Goal: Check status: Check status

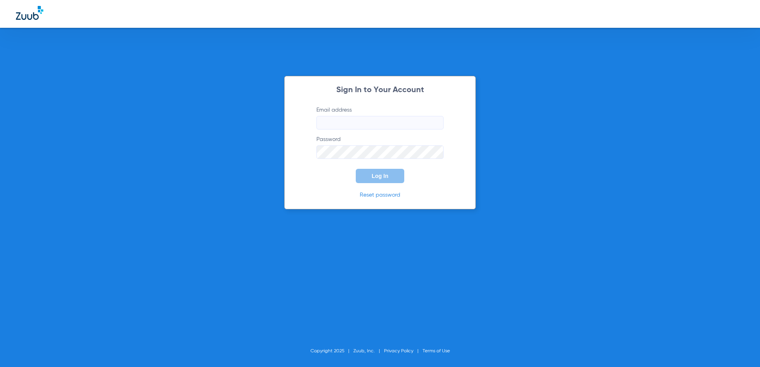
click at [364, 123] on input "Email address" at bounding box center [380, 123] width 127 height 14
type input "[EMAIL_ADDRESS][DOMAIN_NAME]"
click at [356, 169] on button "Log In" at bounding box center [380, 176] width 49 height 14
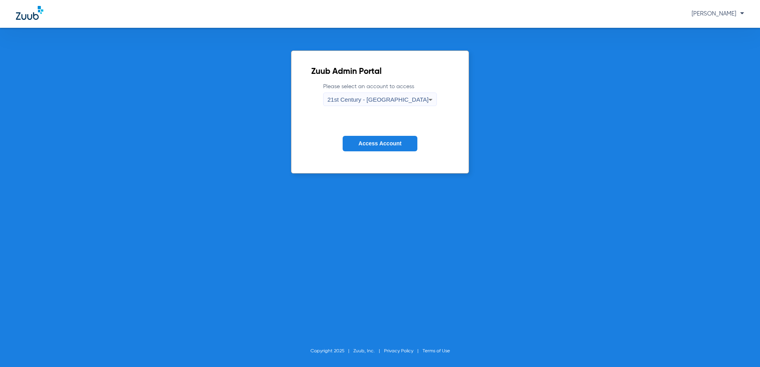
click at [410, 103] on div "21st Century - [GEOGRAPHIC_DATA]" at bounding box center [378, 100] width 101 height 14
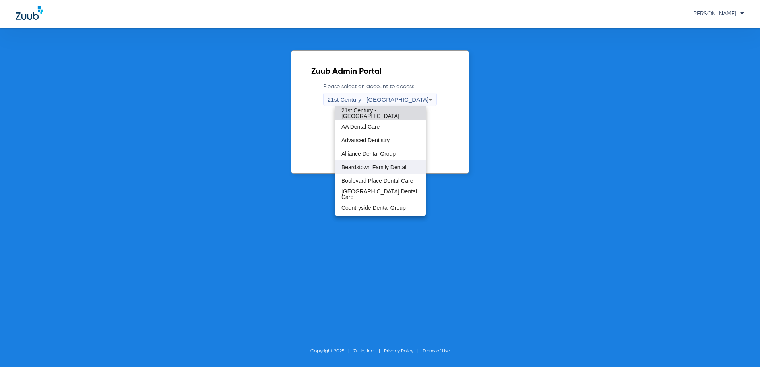
click at [376, 168] on span "Beardstown Family Dental" at bounding box center [374, 168] width 65 height 6
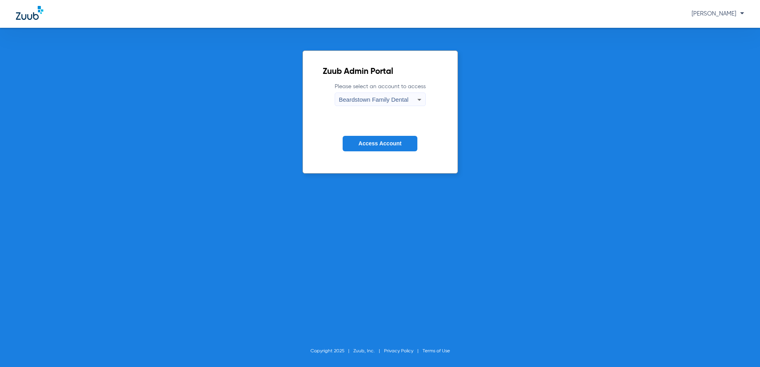
click at [309, 140] on div "Zuub Admin Portal Please select an account to access Beardstown Family Dental A…" at bounding box center [380, 112] width 155 height 123
click at [371, 141] on span "Access Account" at bounding box center [380, 143] width 43 height 6
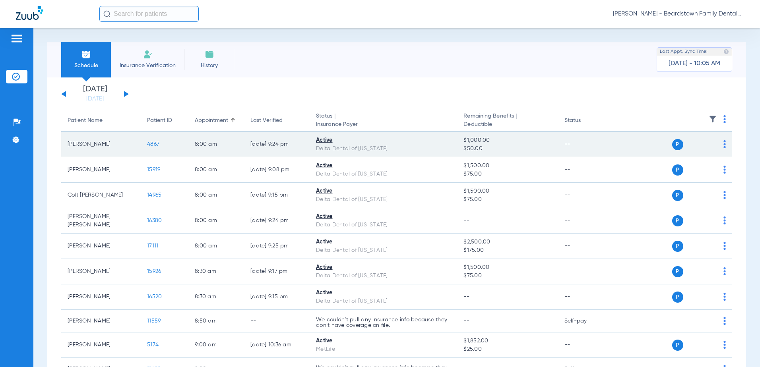
click at [153, 146] on span "4867" at bounding box center [153, 145] width 12 height 6
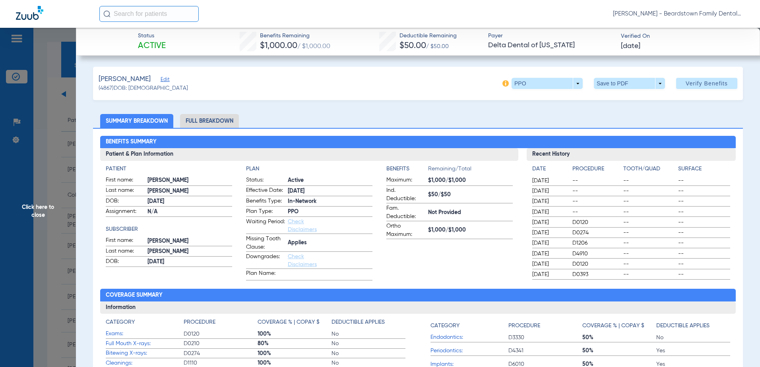
click at [36, 204] on span "Click here to close" at bounding box center [38, 211] width 76 height 367
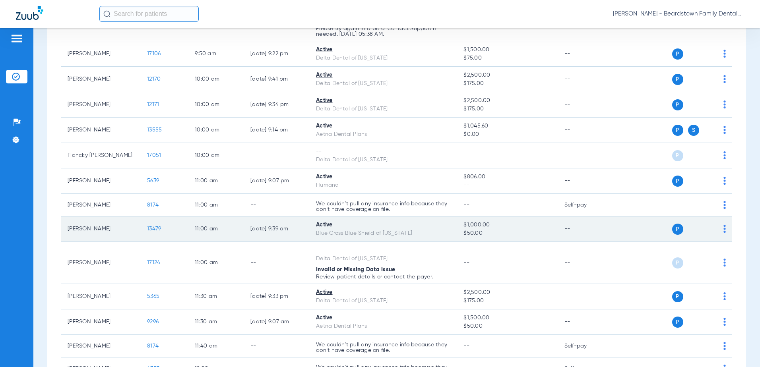
scroll to position [597, 0]
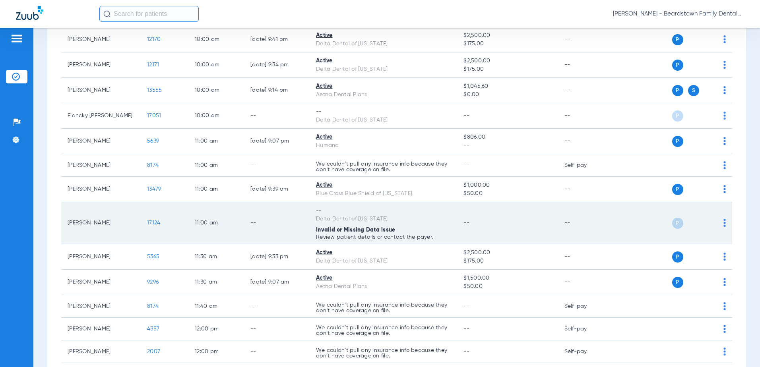
click at [156, 222] on span "17124" at bounding box center [153, 223] width 13 height 6
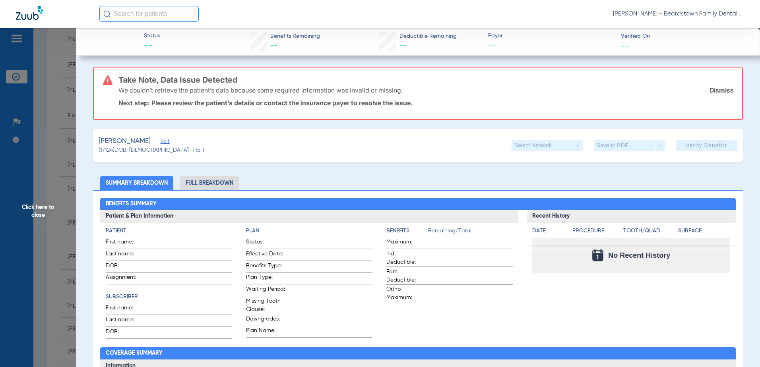
click at [49, 259] on span "Click here to close" at bounding box center [38, 211] width 76 height 367
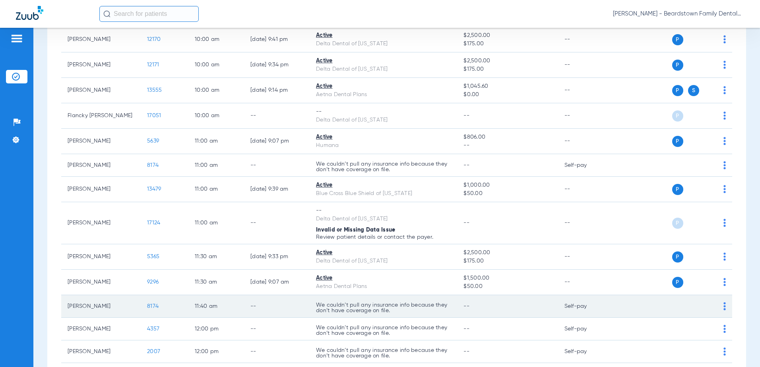
click at [154, 307] on span "8174" at bounding box center [153, 307] width 12 height 6
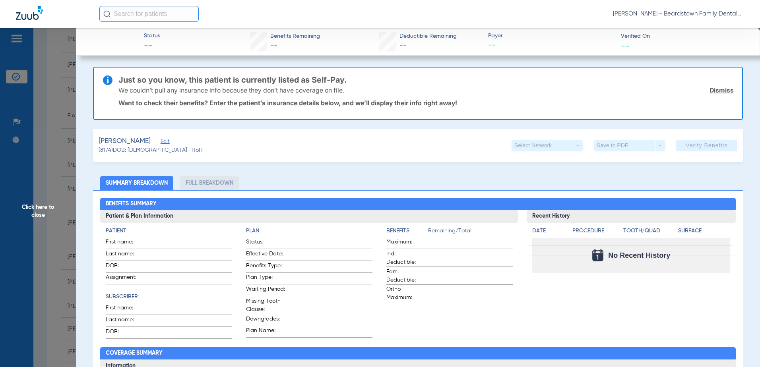
click at [51, 287] on span "Click here to close" at bounding box center [38, 211] width 76 height 367
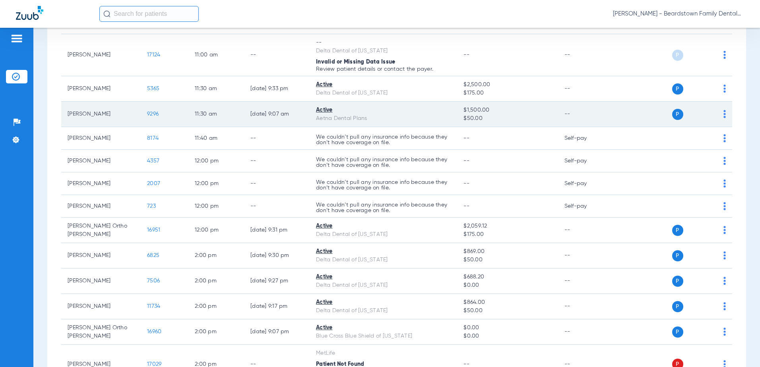
scroll to position [636, 0]
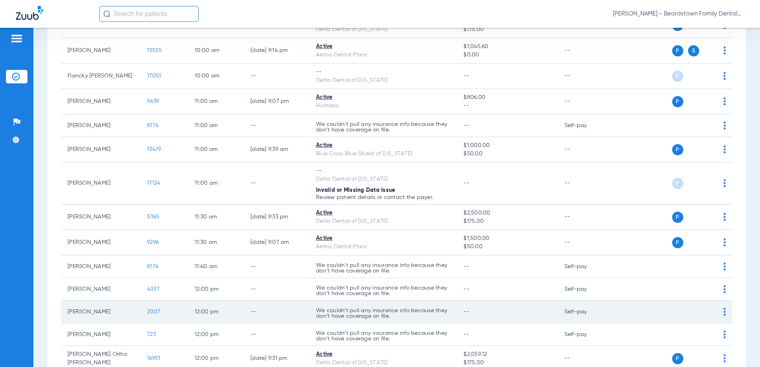
click at [156, 310] on span "2007" at bounding box center [153, 312] width 13 height 6
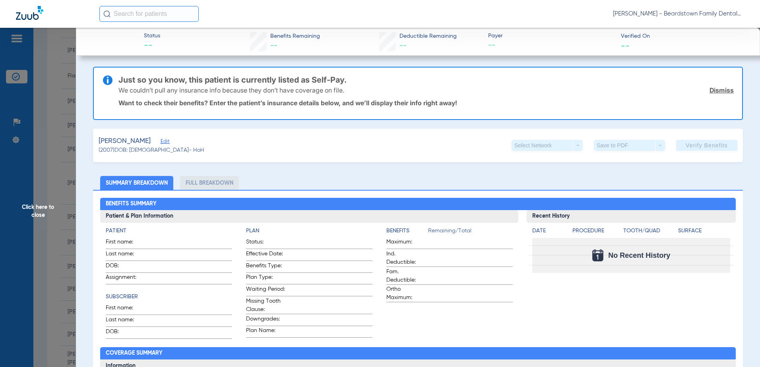
click at [49, 262] on span "Click here to close" at bounding box center [38, 211] width 76 height 367
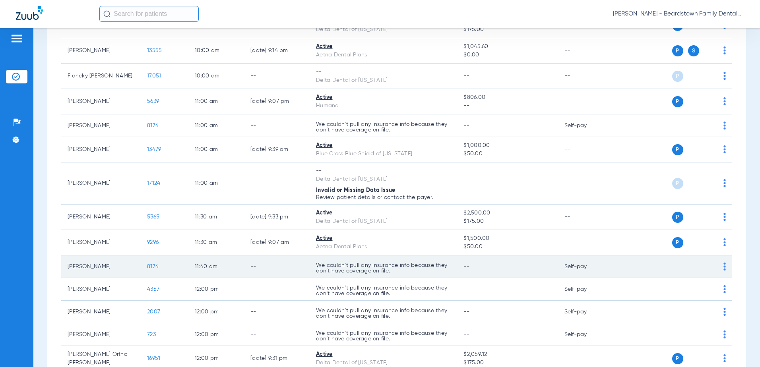
scroll to position [875, 0]
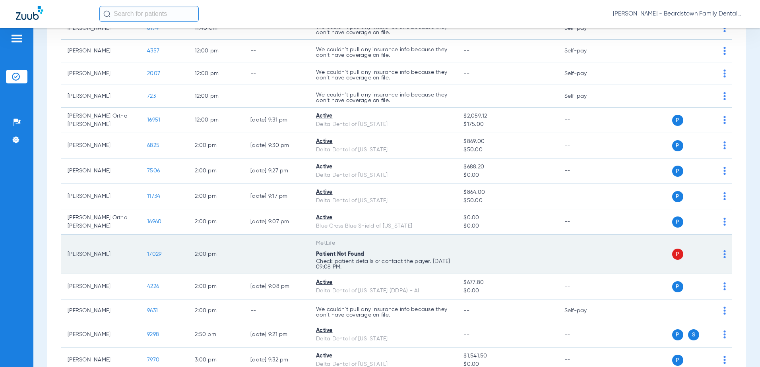
click at [158, 255] on span "17029" at bounding box center [154, 255] width 14 height 6
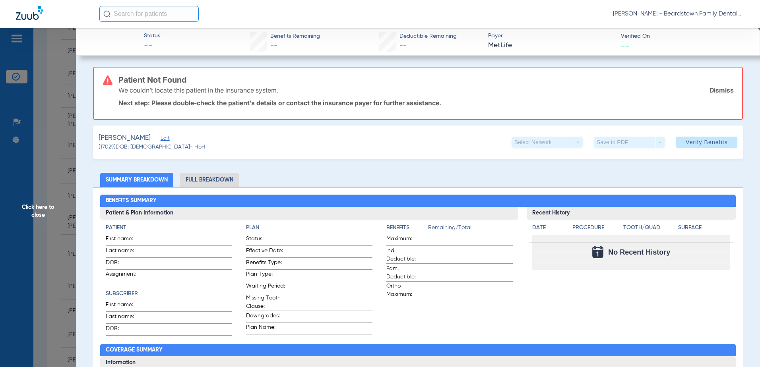
click at [55, 257] on span "Click here to close" at bounding box center [38, 211] width 76 height 367
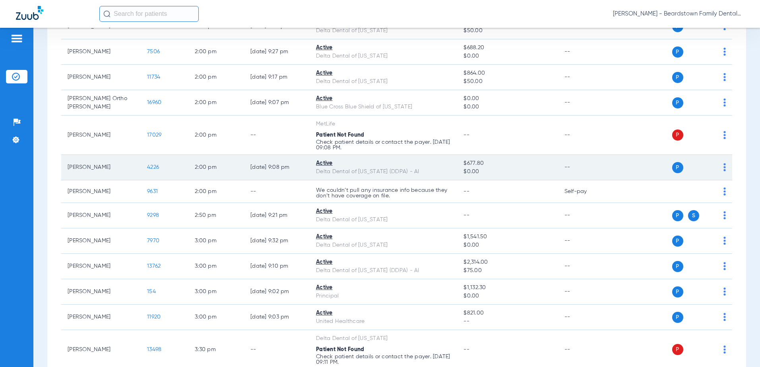
scroll to position [1074, 0]
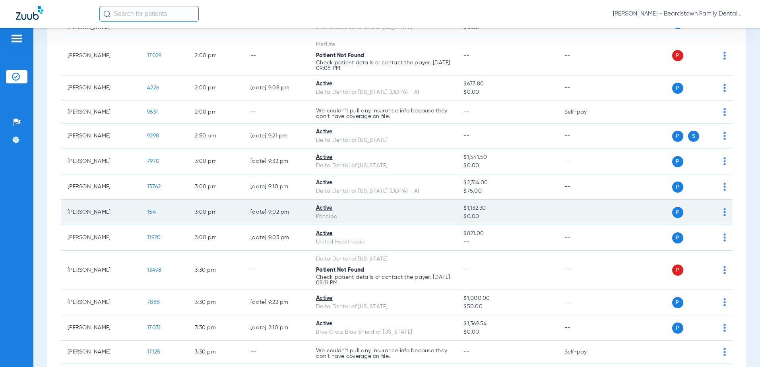
click at [152, 213] on span "154" at bounding box center [151, 213] width 9 height 6
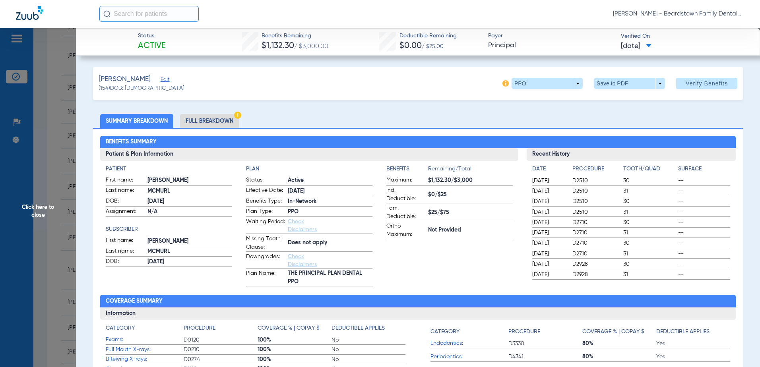
click at [213, 124] on li "Full Breakdown" at bounding box center [209, 121] width 59 height 14
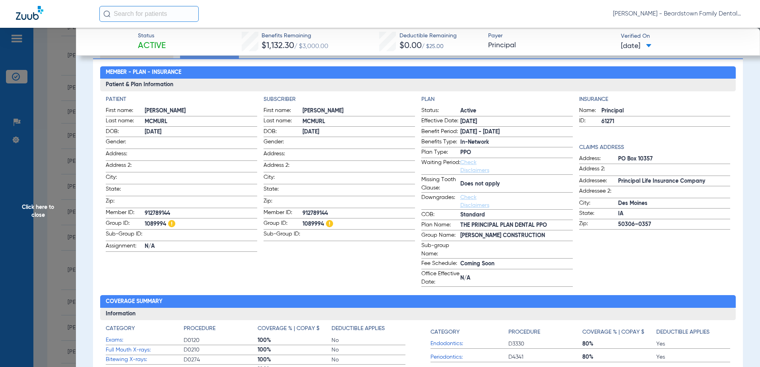
scroll to position [80, 0]
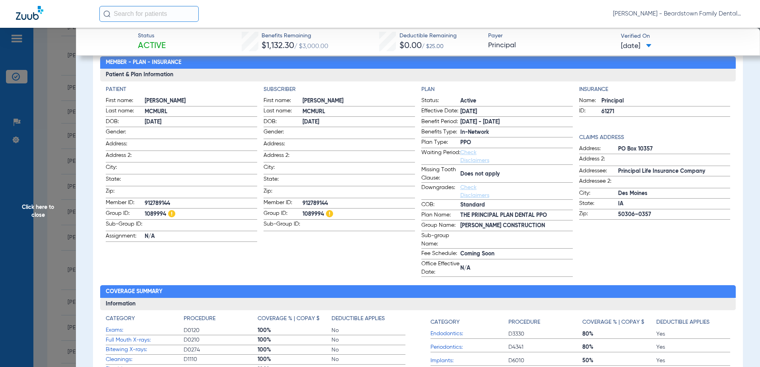
drag, startPoint x: 14, startPoint y: 234, endPoint x: 112, endPoint y: 288, distance: 111.8
click at [14, 234] on span "Click here to close" at bounding box center [38, 211] width 76 height 367
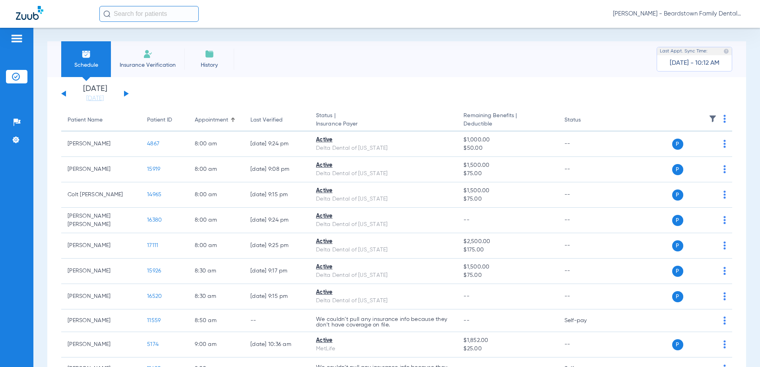
scroll to position [0, 0]
